Goal: Check status: Check status

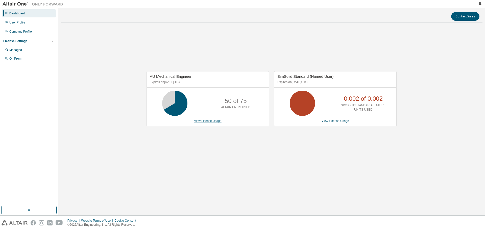
click at [212, 122] on link "View License Usage" at bounding box center [208, 121] width 28 height 4
